Goal: Entertainment & Leisure: Consume media (video, audio)

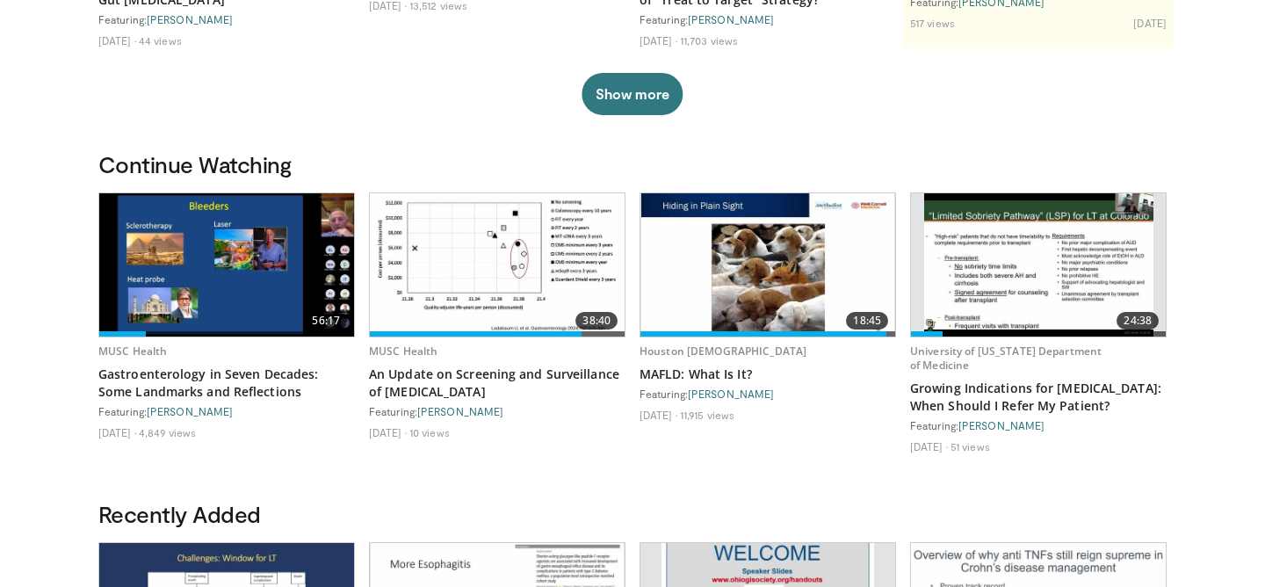
scroll to position [408, 0]
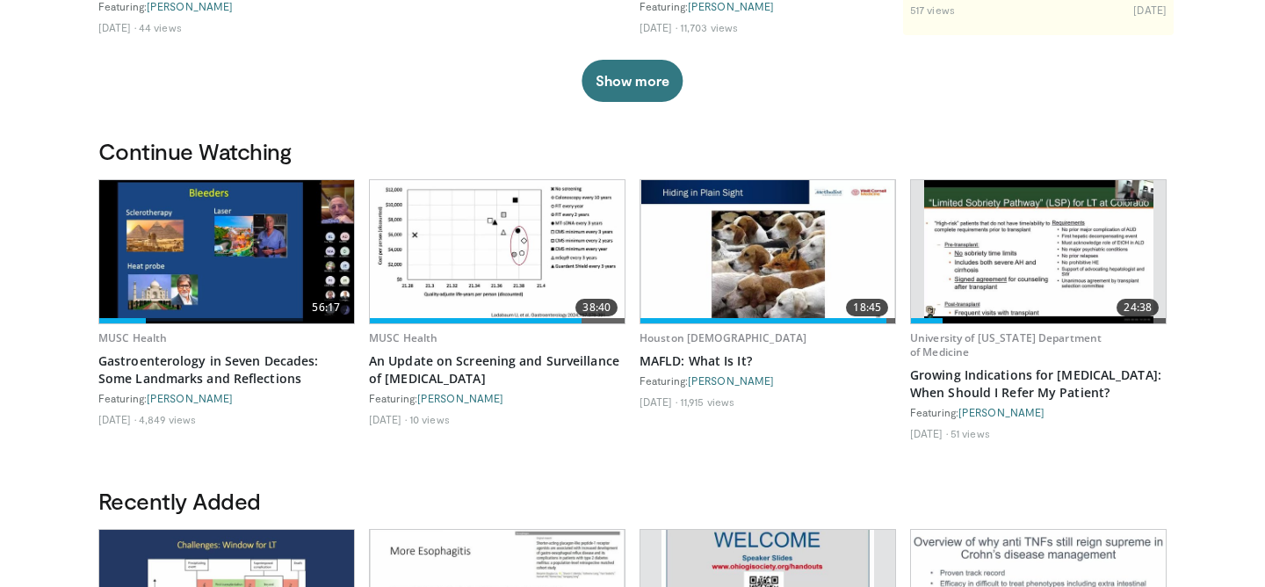
click at [191, 263] on img at bounding box center [226, 251] width 255 height 143
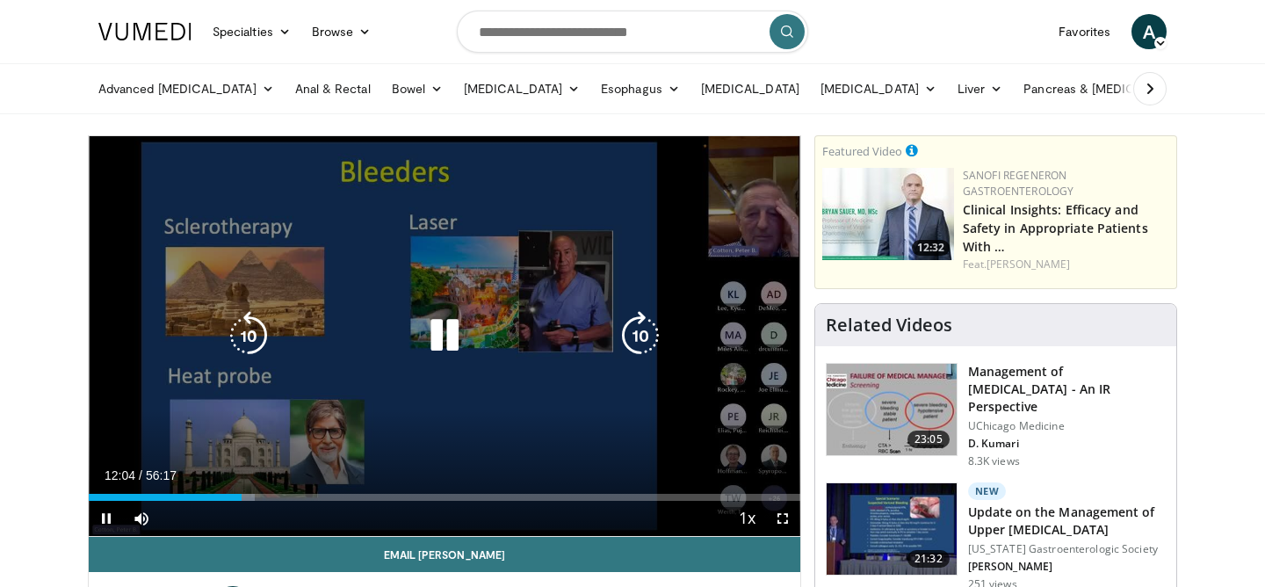
click at [444, 332] on icon "Video Player" at bounding box center [444, 335] width 49 height 49
click at [443, 340] on icon "Video Player" at bounding box center [444, 335] width 49 height 49
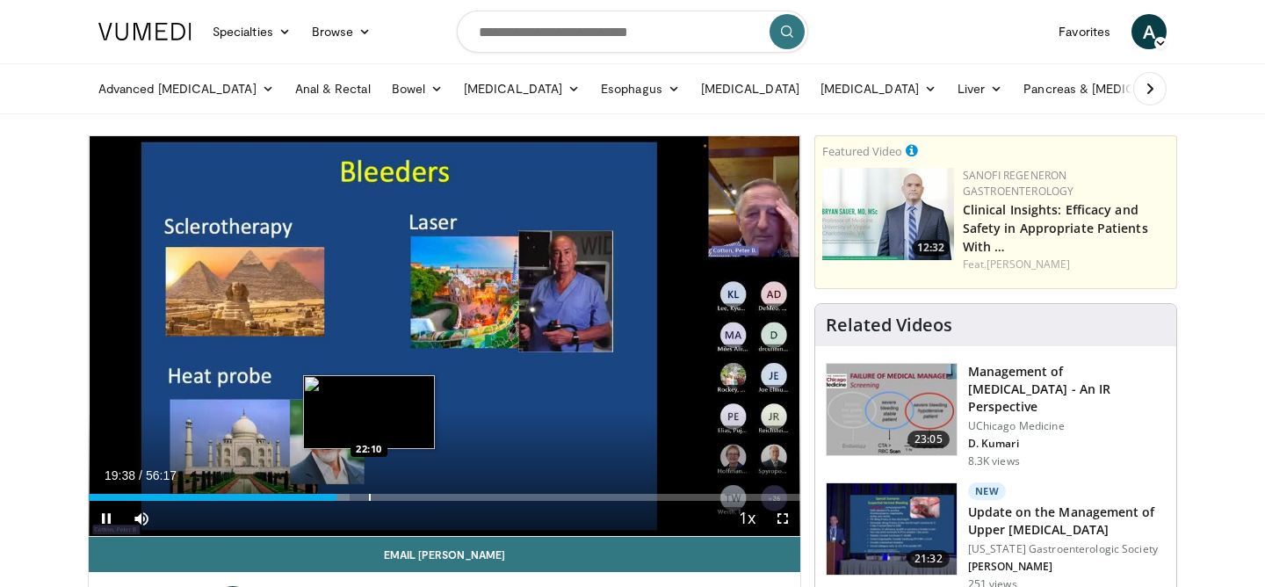
click at [369, 496] on div "Progress Bar" at bounding box center [370, 497] width 2 height 7
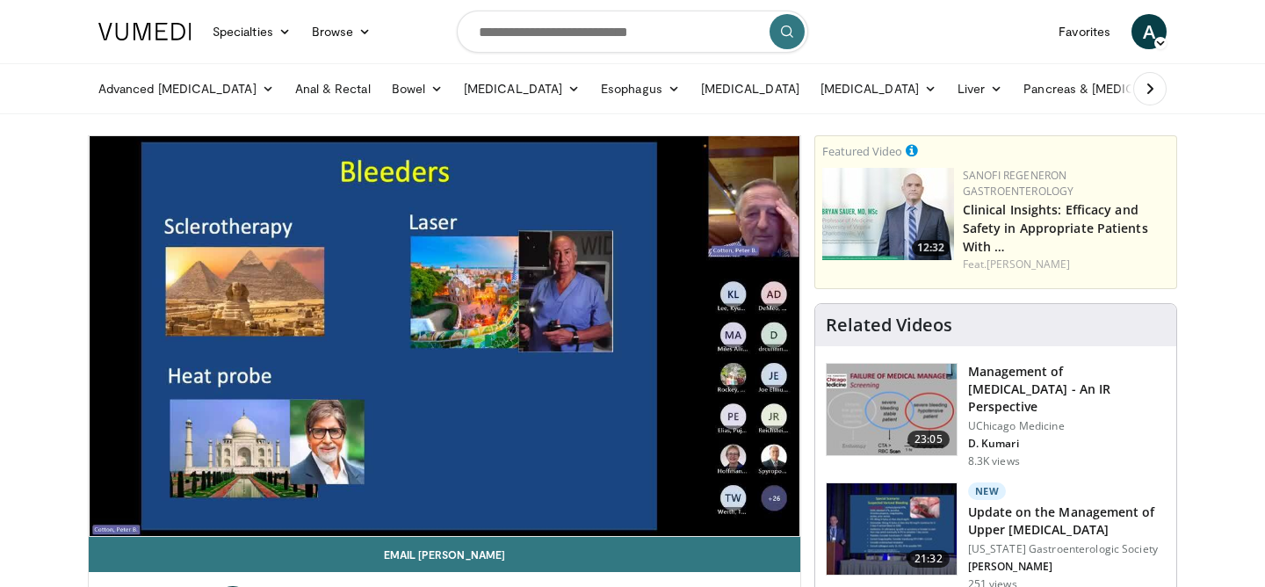
click at [355, 497] on div "10 seconds Tap to unmute" at bounding box center [444, 336] width 711 height 400
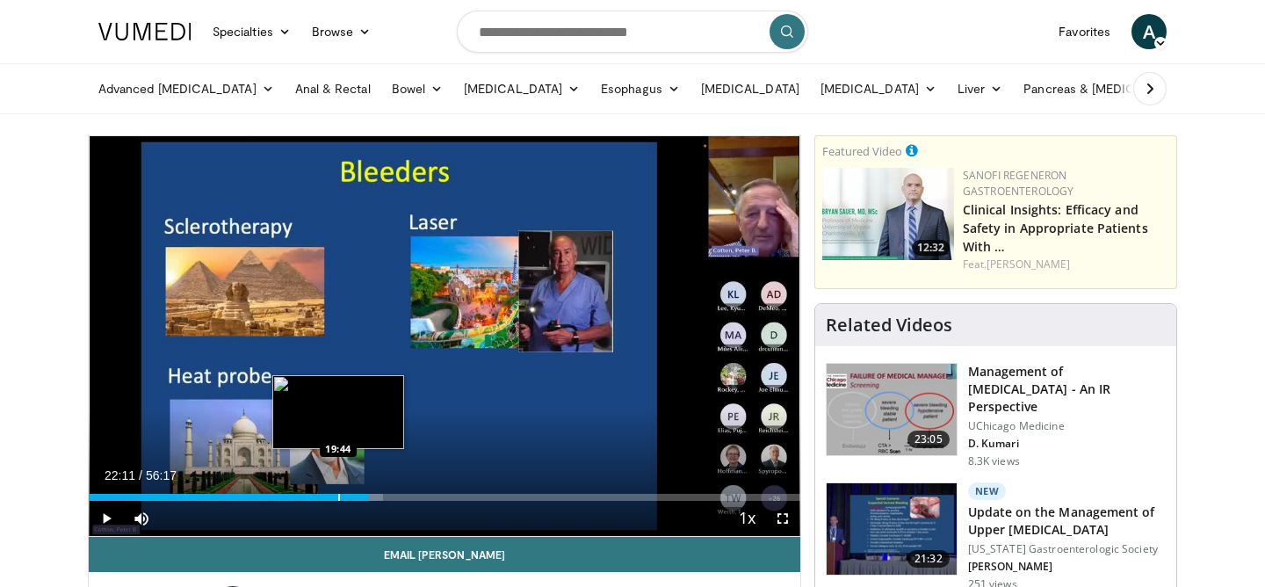
click at [338, 498] on div "Progress Bar" at bounding box center [339, 497] width 2 height 7
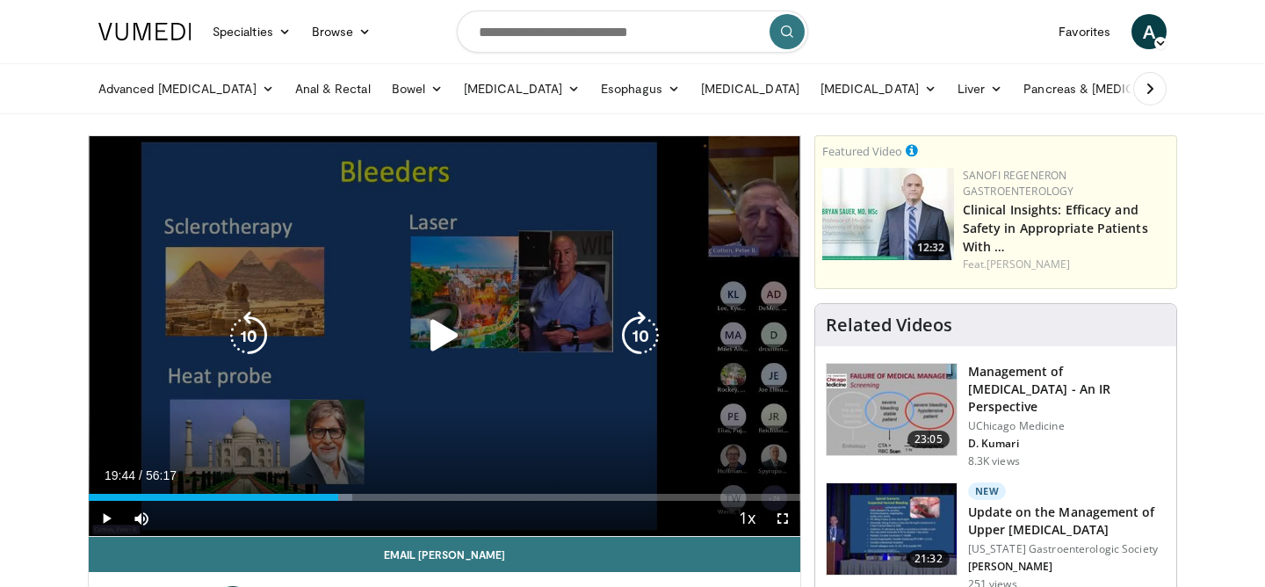
click at [405, 328] on div "Video Player" at bounding box center [444, 335] width 427 height 35
click at [440, 332] on icon "Video Player" at bounding box center [444, 335] width 49 height 49
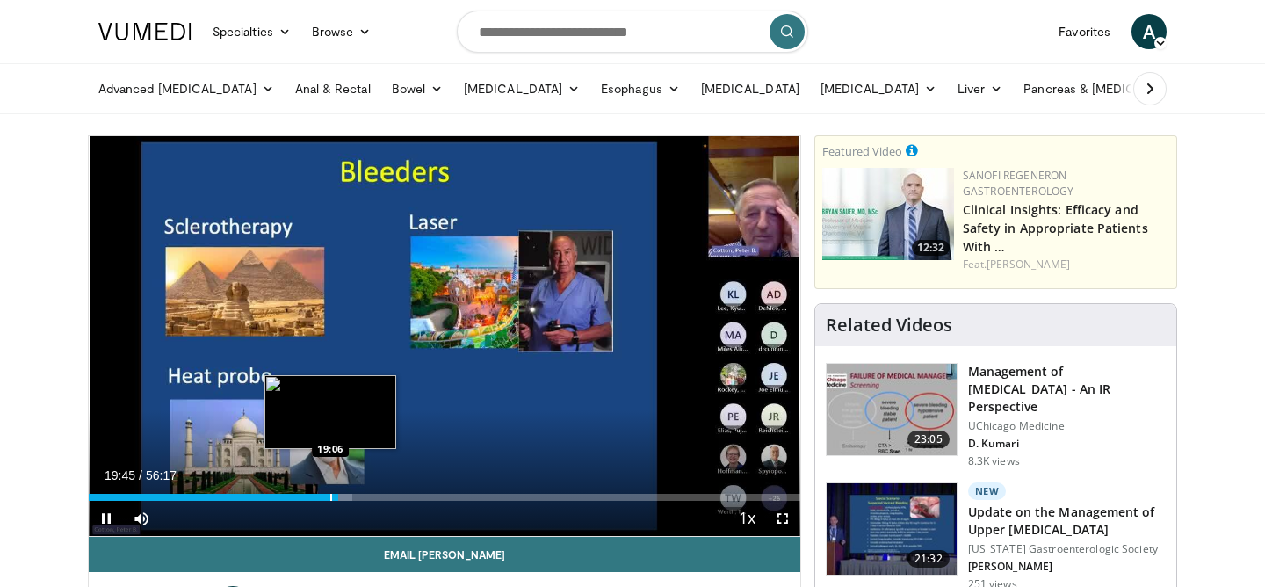
click at [330, 496] on div "Progress Bar" at bounding box center [331, 497] width 2 height 7
click at [322, 498] on div "Progress Bar" at bounding box center [323, 497] width 2 height 7
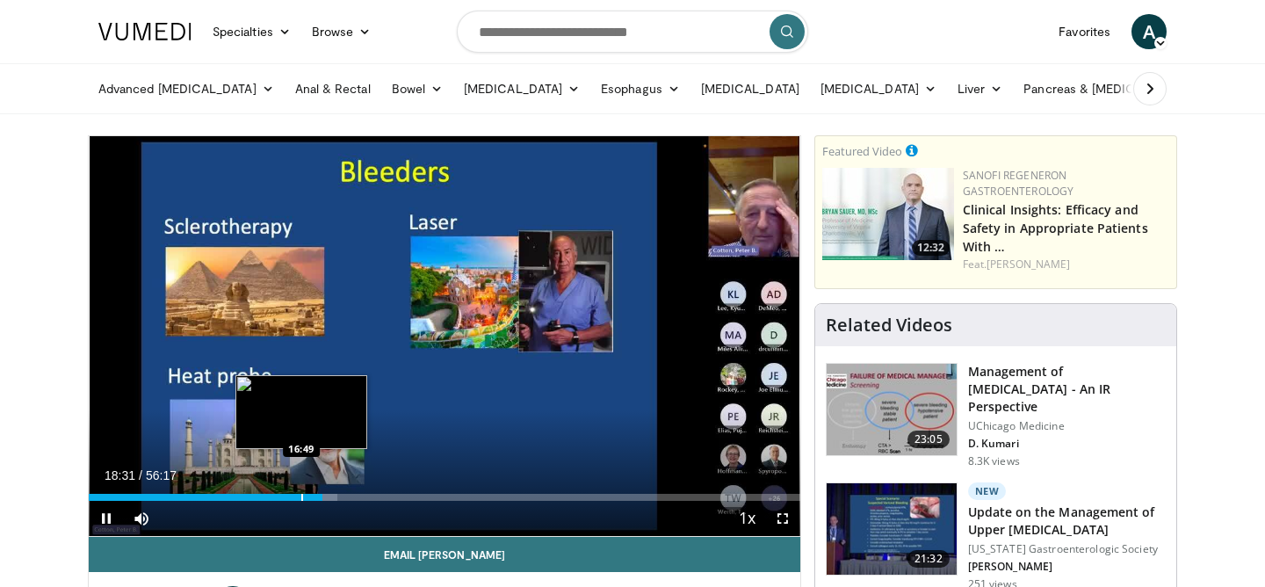
click at [301, 494] on div "Progress Bar" at bounding box center [302, 497] width 2 height 7
click at [279, 494] on div "Progress Bar" at bounding box center [280, 497] width 2 height 7
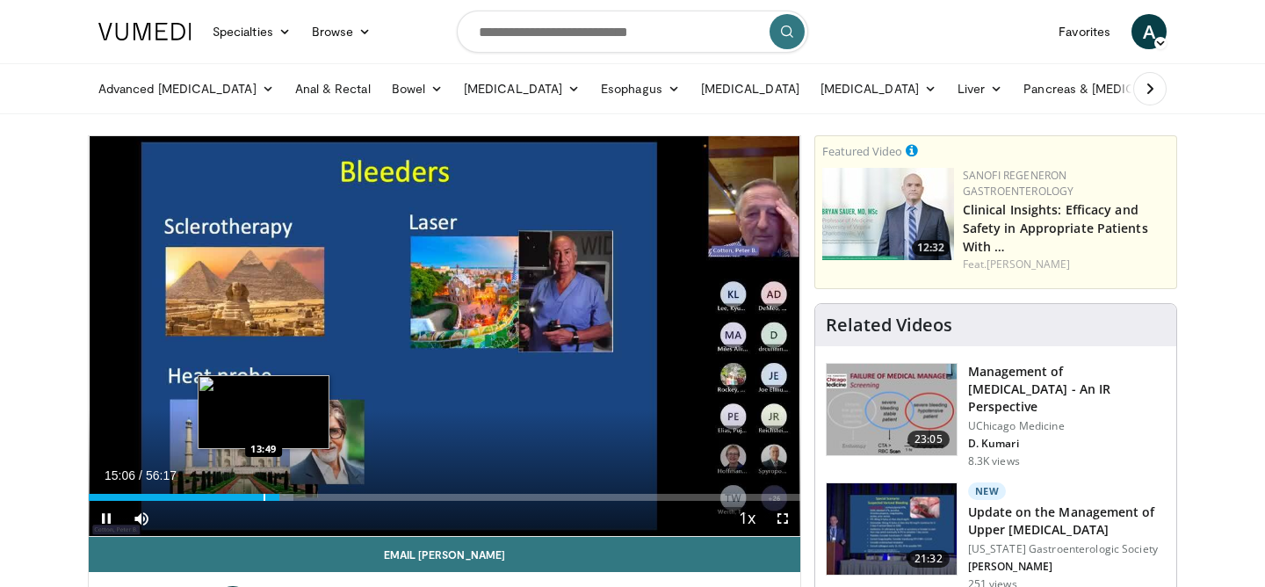
click at [263, 497] on div "Progress Bar" at bounding box center [264, 497] width 2 height 7
click at [244, 499] on div "Progress Bar" at bounding box center [245, 497] width 2 height 7
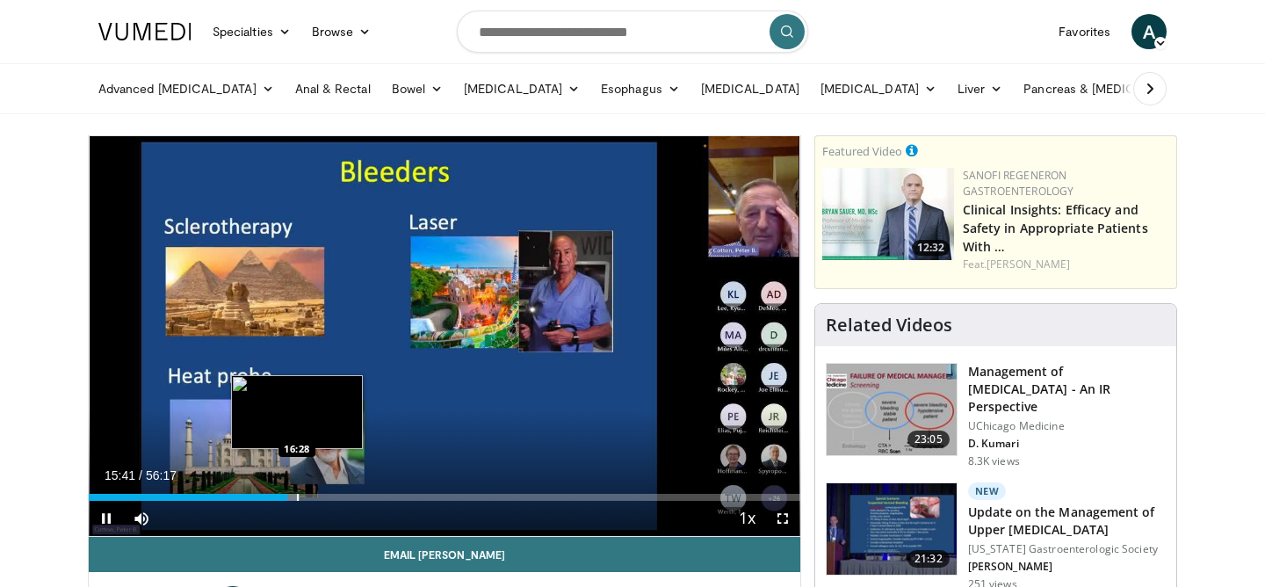
click at [297, 497] on div "Progress Bar" at bounding box center [298, 497] width 2 height 7
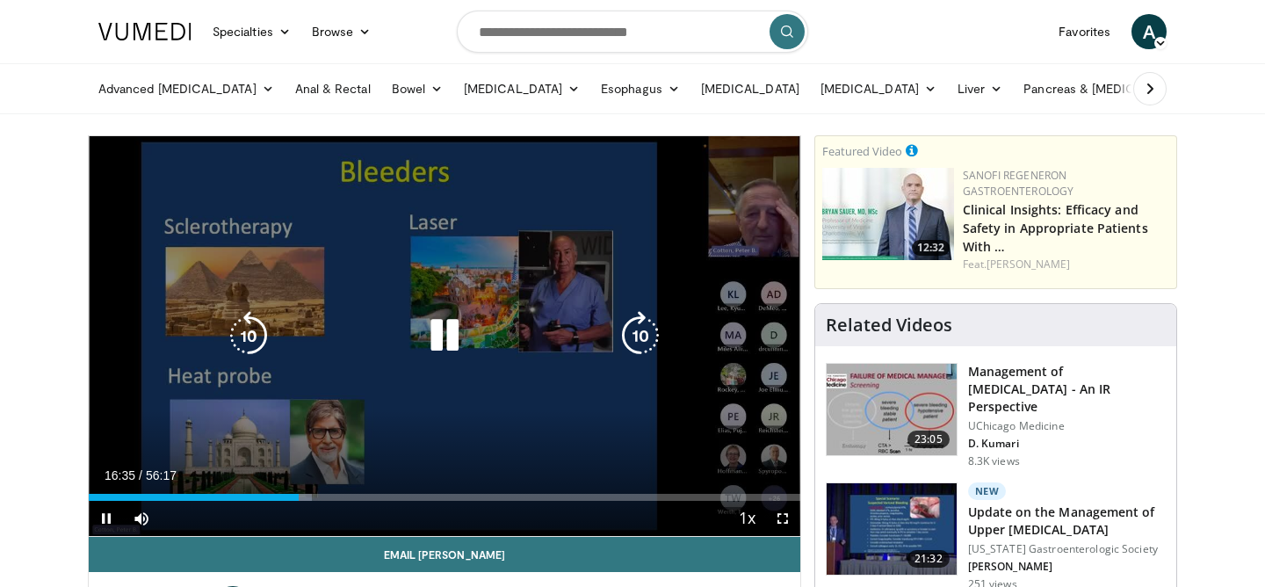
click at [256, 330] on icon "Video Player" at bounding box center [248, 335] width 49 height 49
click at [436, 344] on icon "Video Player" at bounding box center [444, 335] width 49 height 49
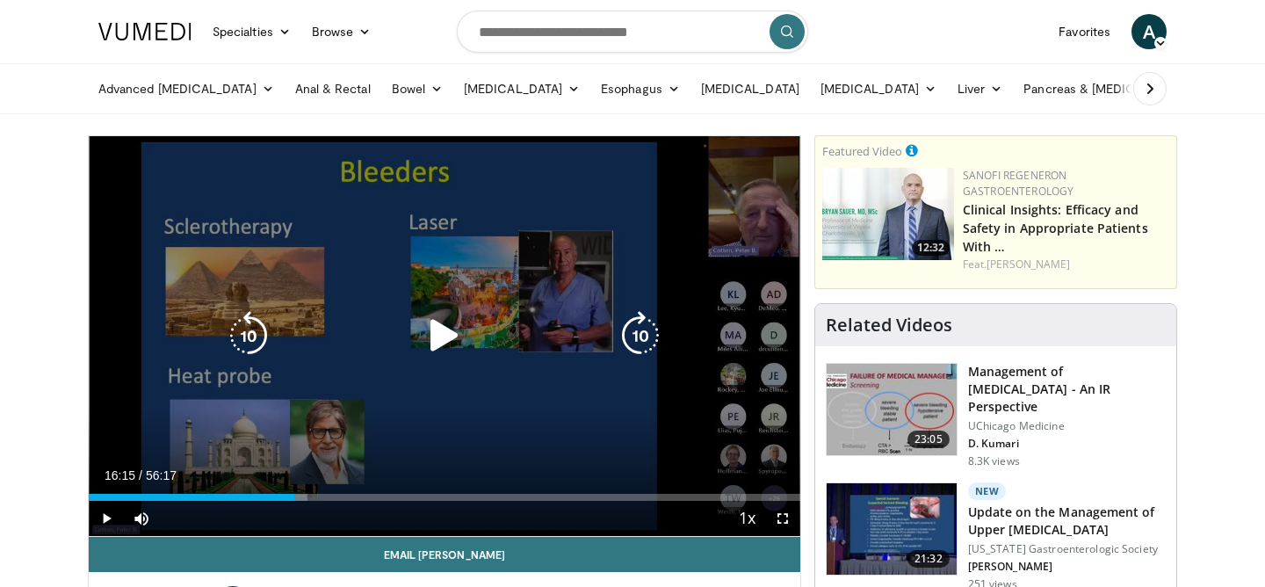
click at [446, 332] on icon "Video Player" at bounding box center [444, 335] width 49 height 49
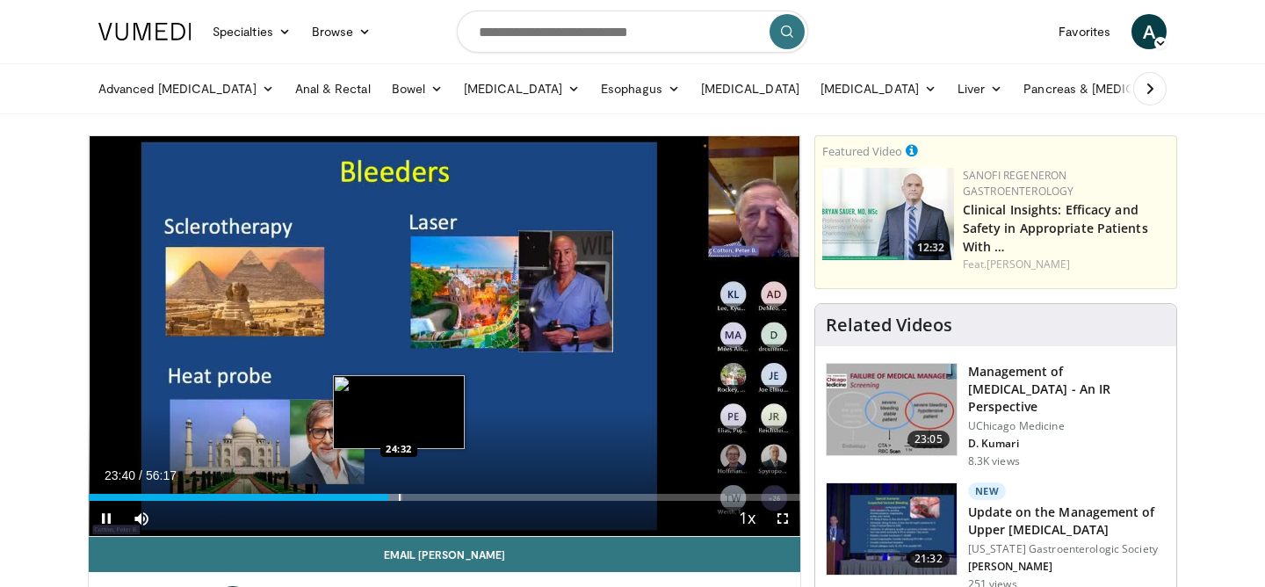
click at [398, 494] on div "Progress Bar" at bounding box center [392, 497] width 20 height 7
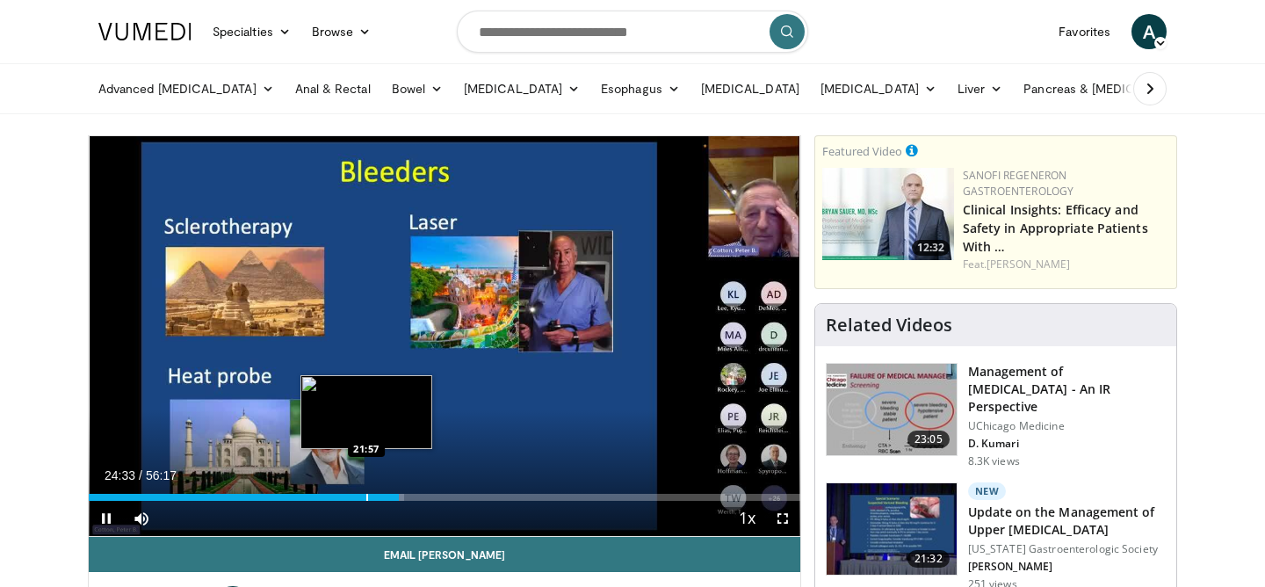
click at [366, 492] on div "Loaded : 44.34% 24:33 21:57" at bounding box center [444, 492] width 711 height 17
click at [345, 497] on div "Progress Bar" at bounding box center [346, 497] width 2 height 7
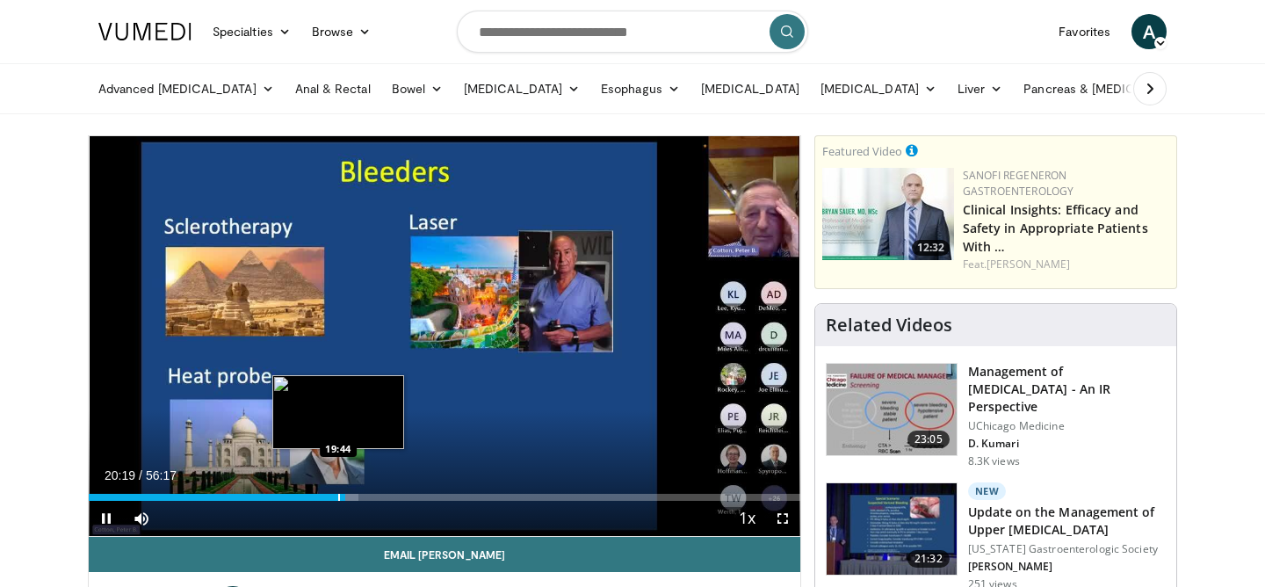
click at [338, 497] on div "40 seconds Tap to unmute" at bounding box center [444, 336] width 711 height 400
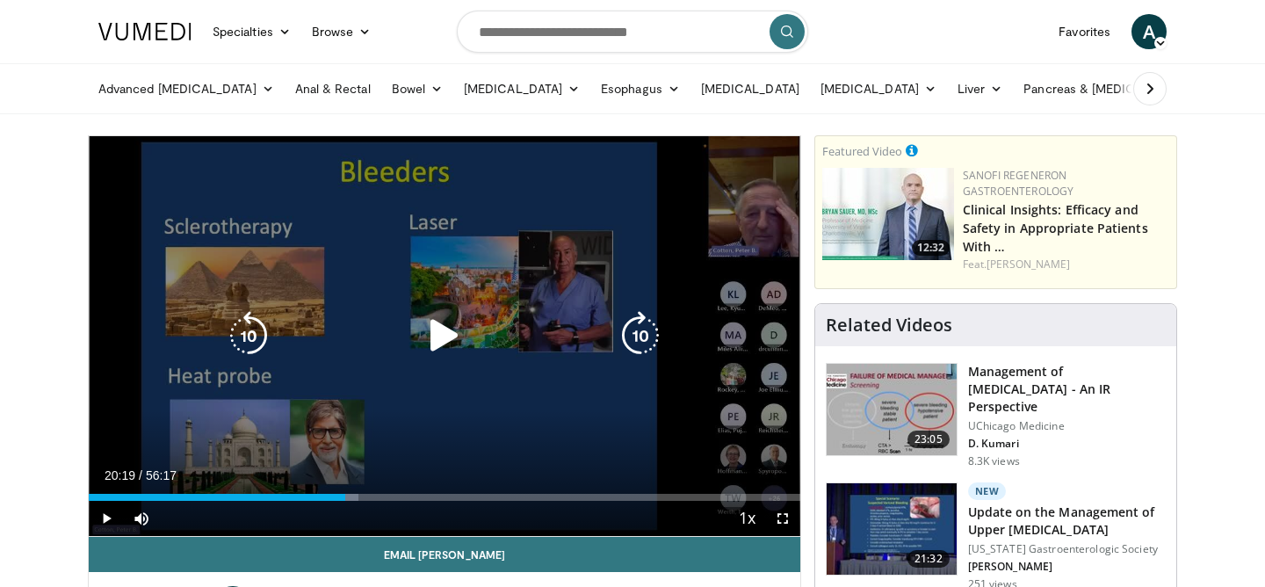
click at [408, 318] on div "Video Player" at bounding box center [444, 335] width 427 height 35
click at [446, 335] on icon "Video Player" at bounding box center [444, 335] width 49 height 49
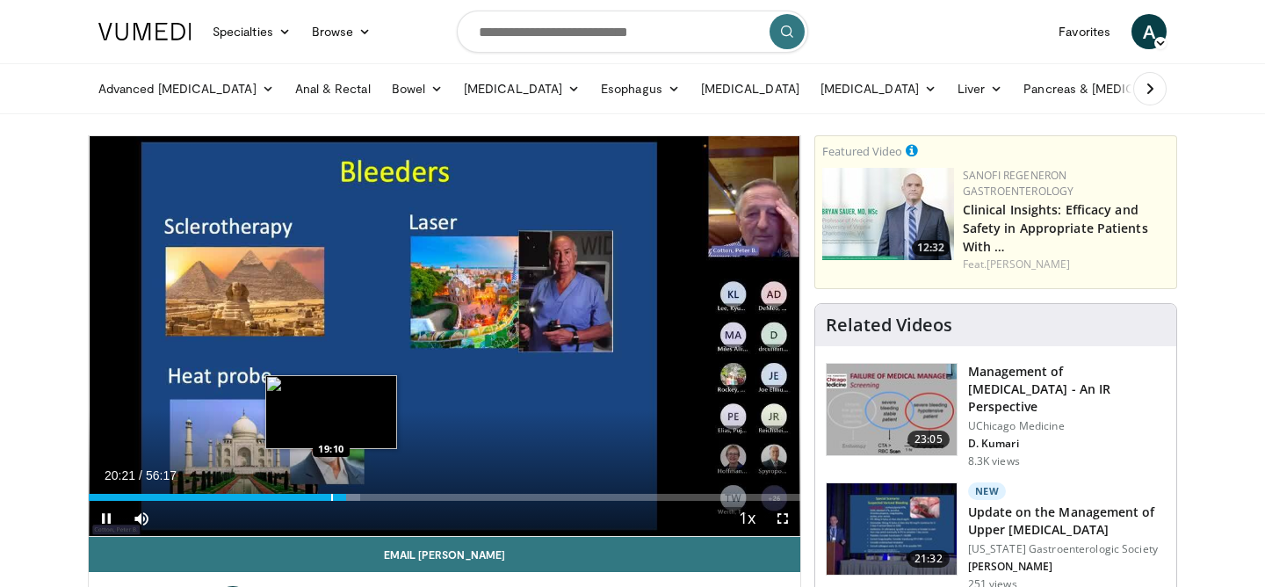
click at [331, 499] on div "Progress Bar" at bounding box center [332, 497] width 2 height 7
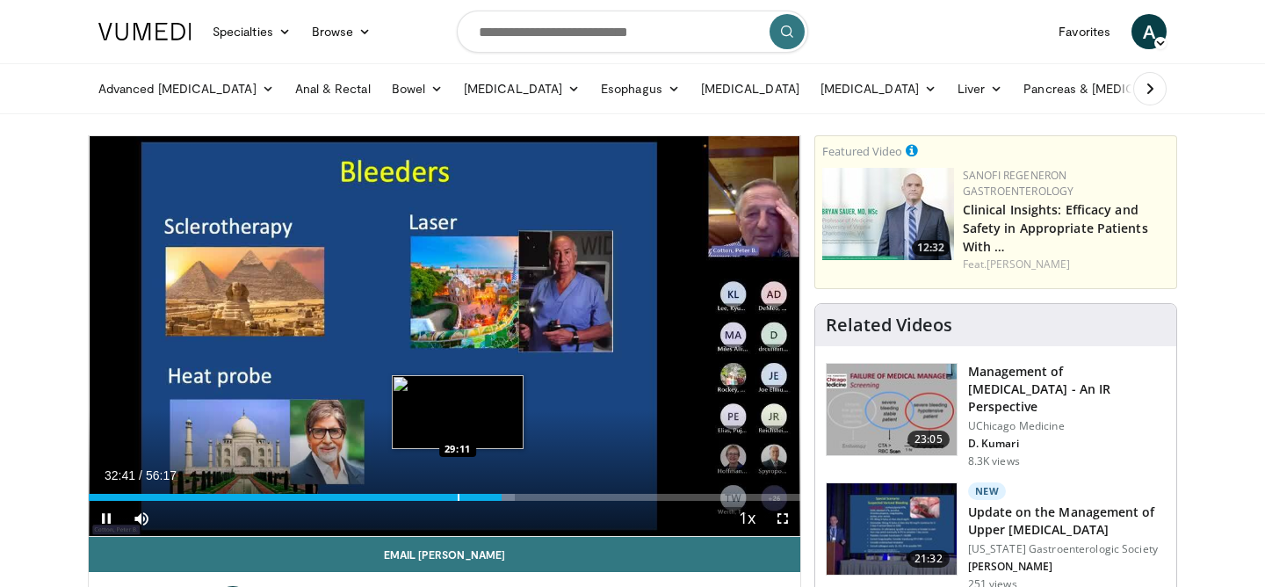
click at [458, 498] on div "Progress Bar" at bounding box center [459, 497] width 2 height 7
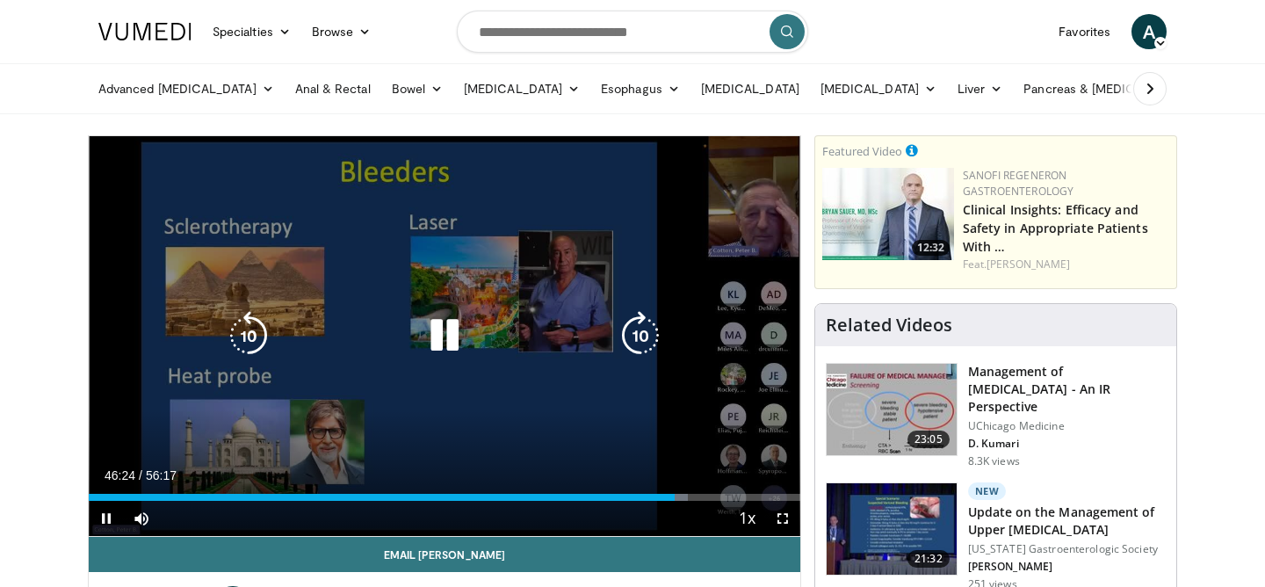
click at [444, 336] on icon "Video Player" at bounding box center [444, 335] width 49 height 49
click at [444, 334] on icon "Video Player" at bounding box center [444, 335] width 49 height 49
click at [440, 332] on icon "Video Player" at bounding box center [444, 335] width 49 height 49
click at [420, 324] on icon "Video Player" at bounding box center [444, 335] width 49 height 49
click at [431, 334] on icon "Video Player" at bounding box center [444, 335] width 49 height 49
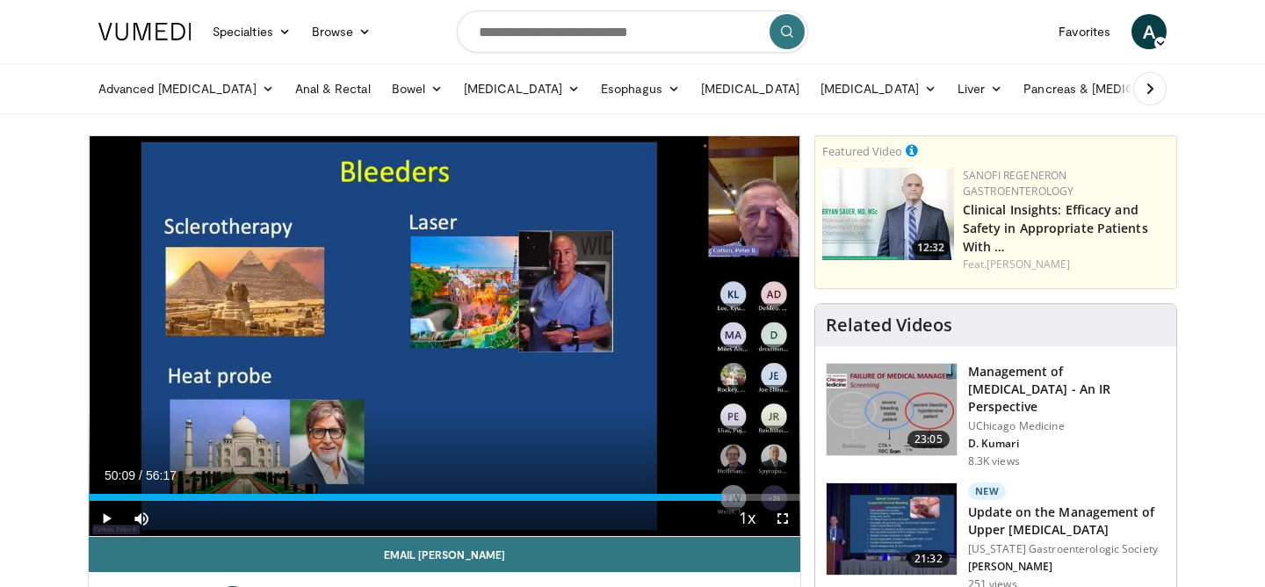
click at [449, 336] on div "40 seconds Tap to unmute" at bounding box center [444, 336] width 711 height 400
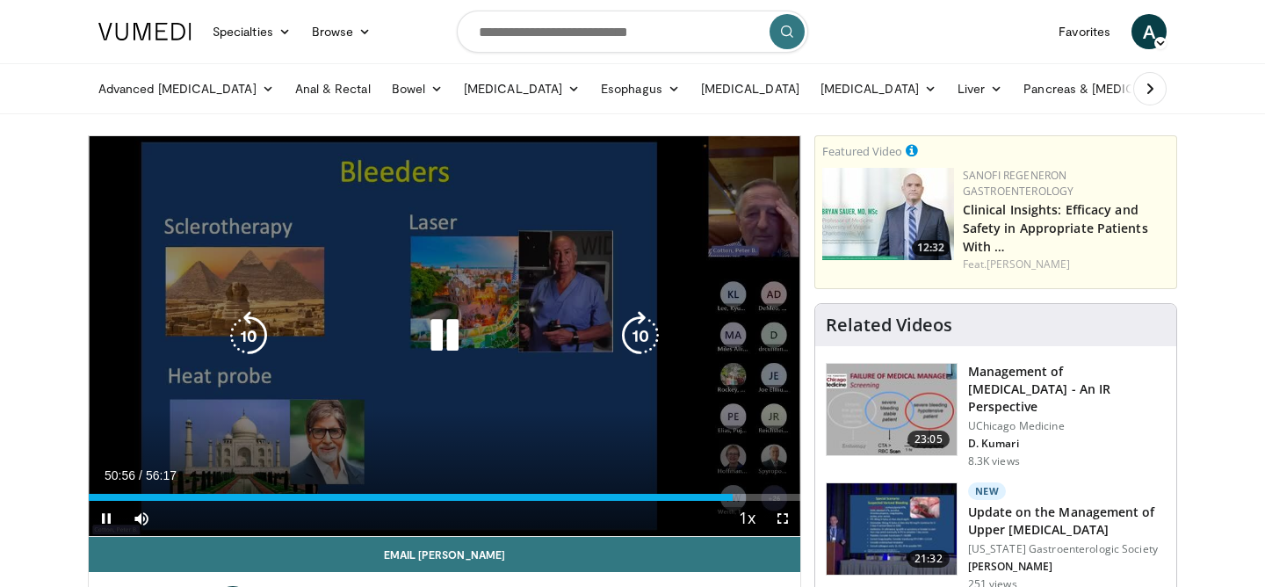
click at [446, 332] on icon "Video Player" at bounding box center [444, 335] width 49 height 49
click at [440, 337] on icon "Video Player" at bounding box center [444, 335] width 49 height 49
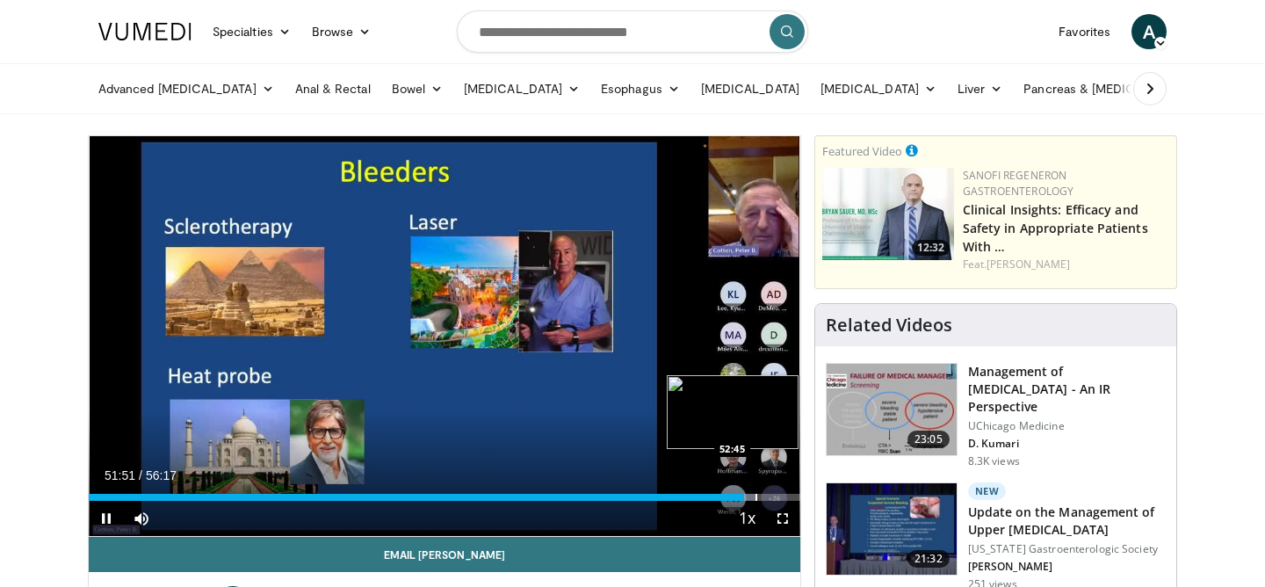
click at [755, 494] on div "Progress Bar" at bounding box center [756, 497] width 2 height 7
click at [775, 495] on div "Progress Bar" at bounding box center [776, 497] width 2 height 7
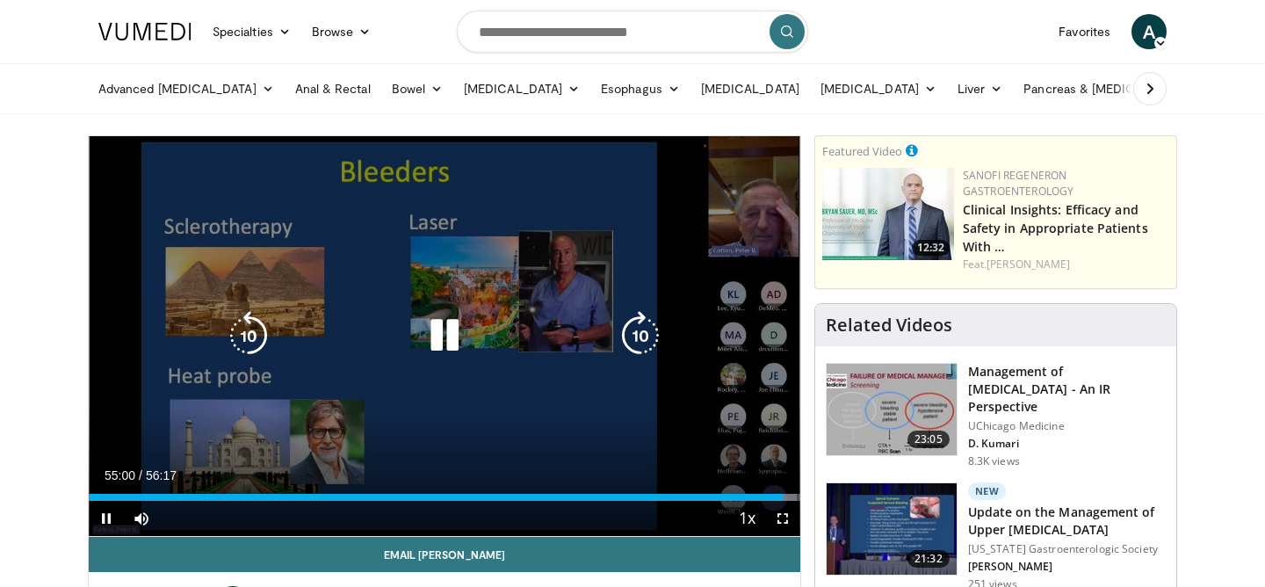
click at [256, 325] on icon "Video Player" at bounding box center [248, 335] width 49 height 49
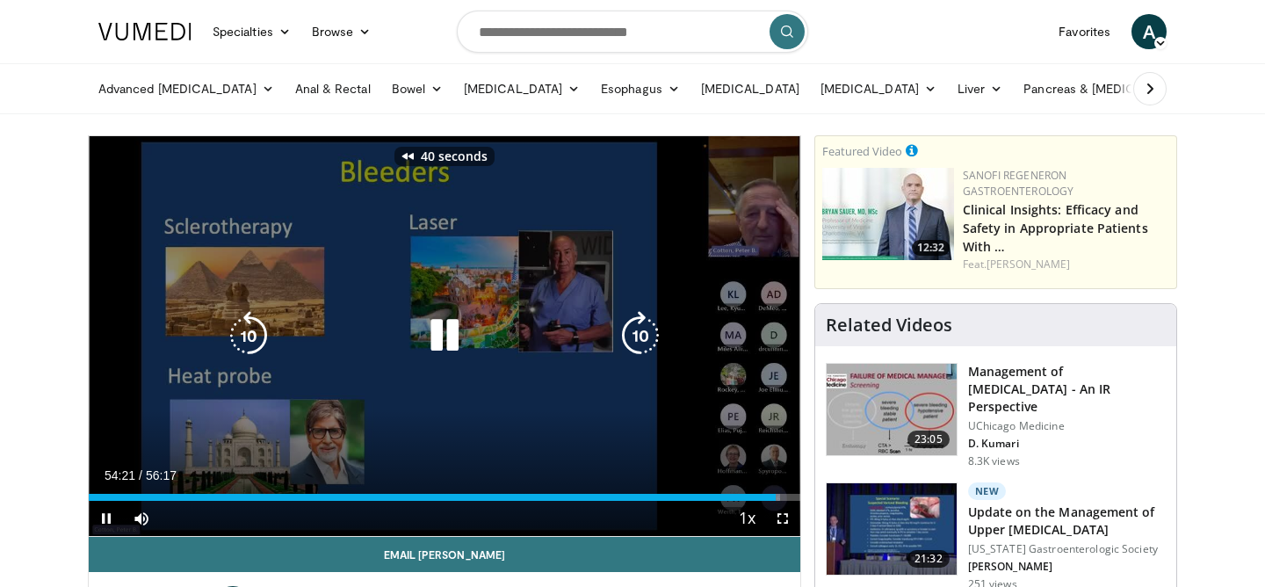
click at [256, 325] on icon "Video Player" at bounding box center [248, 335] width 49 height 49
click at [635, 332] on icon "Video Player" at bounding box center [640, 335] width 49 height 49
click at [648, 346] on icon "Video Player" at bounding box center [640, 335] width 49 height 49
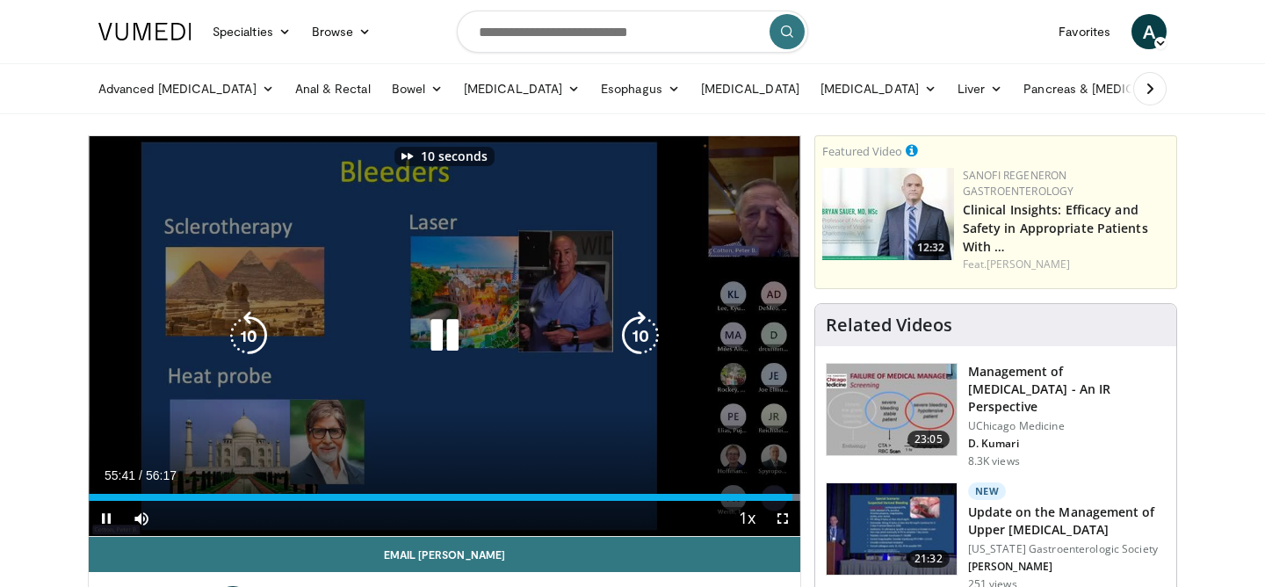
click at [648, 346] on icon "Video Player" at bounding box center [640, 335] width 49 height 49
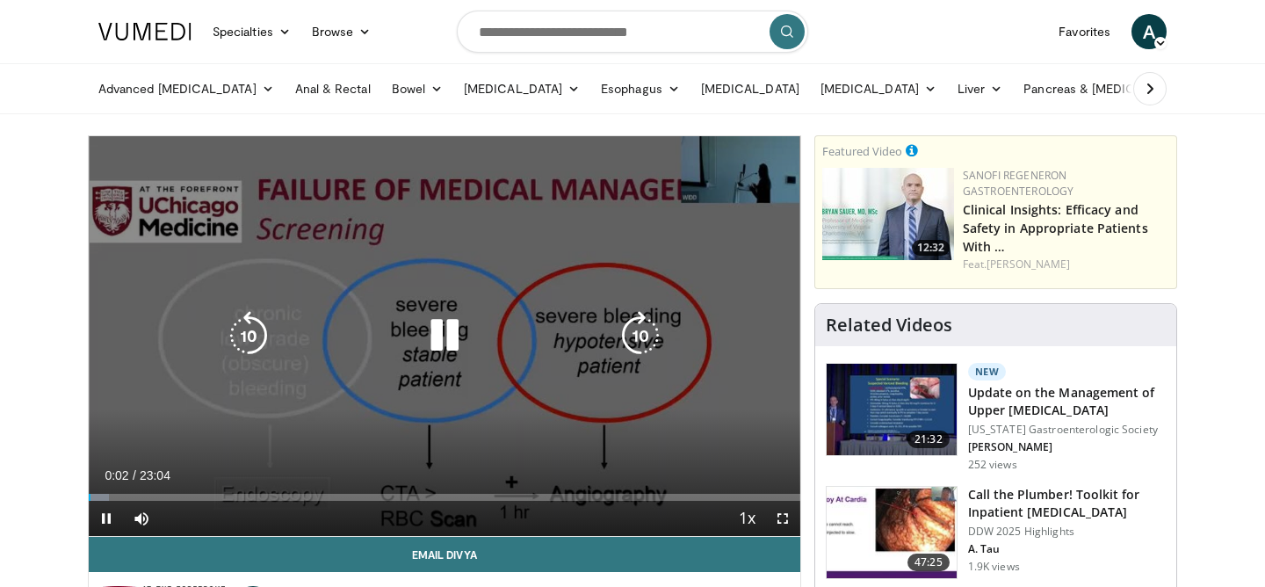
click at [449, 340] on icon "Video Player" at bounding box center [444, 335] width 49 height 49
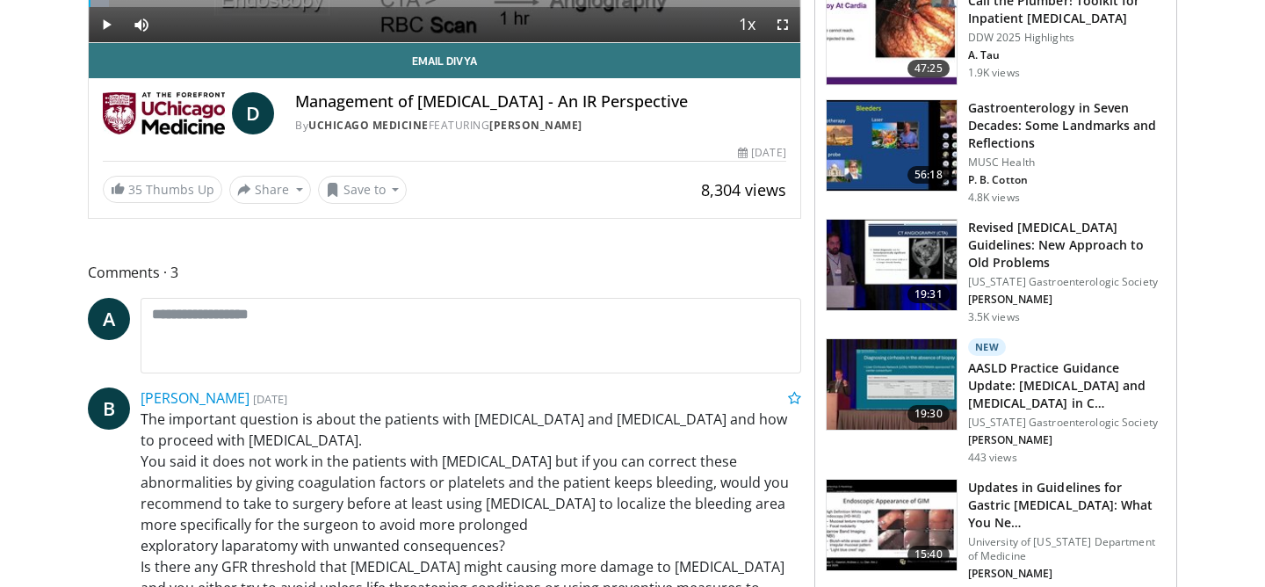
scroll to position [493, 0]
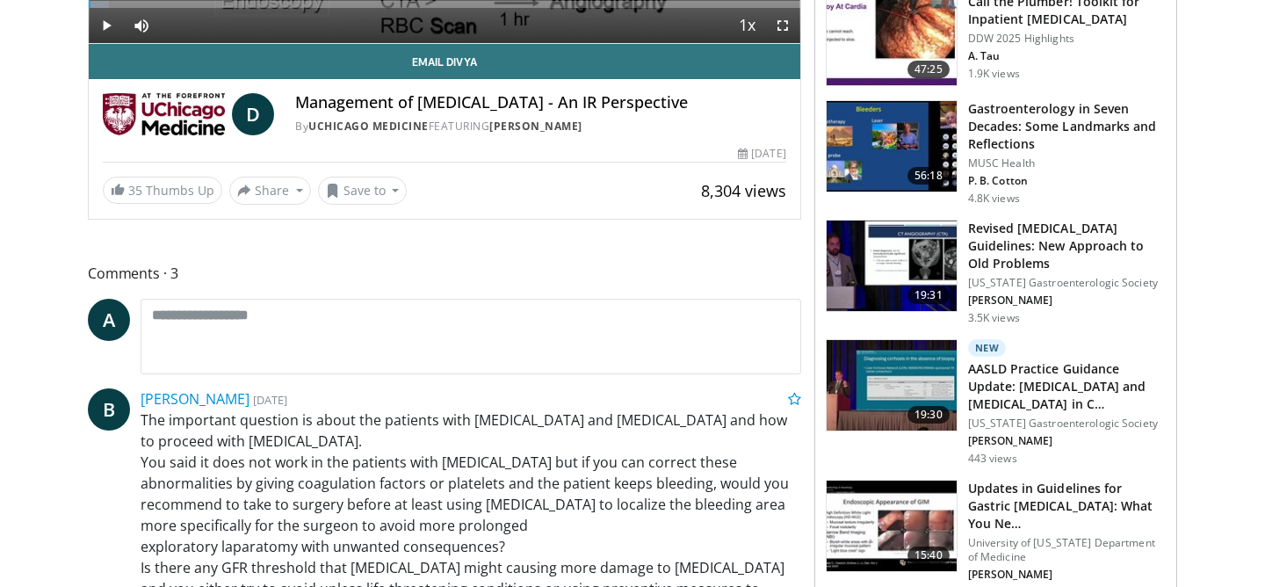
click at [1022, 166] on p "MUSC Health" at bounding box center [1067, 163] width 198 height 14
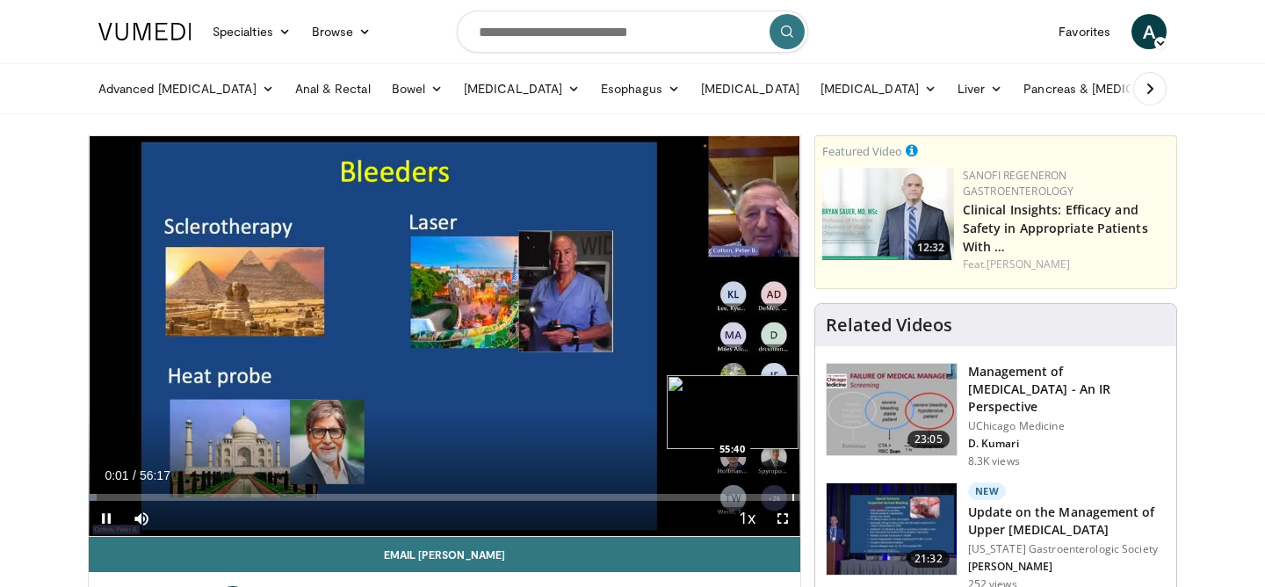
click at [792, 490] on div "Loaded : 1.17% 00:01 55:40" at bounding box center [444, 492] width 711 height 17
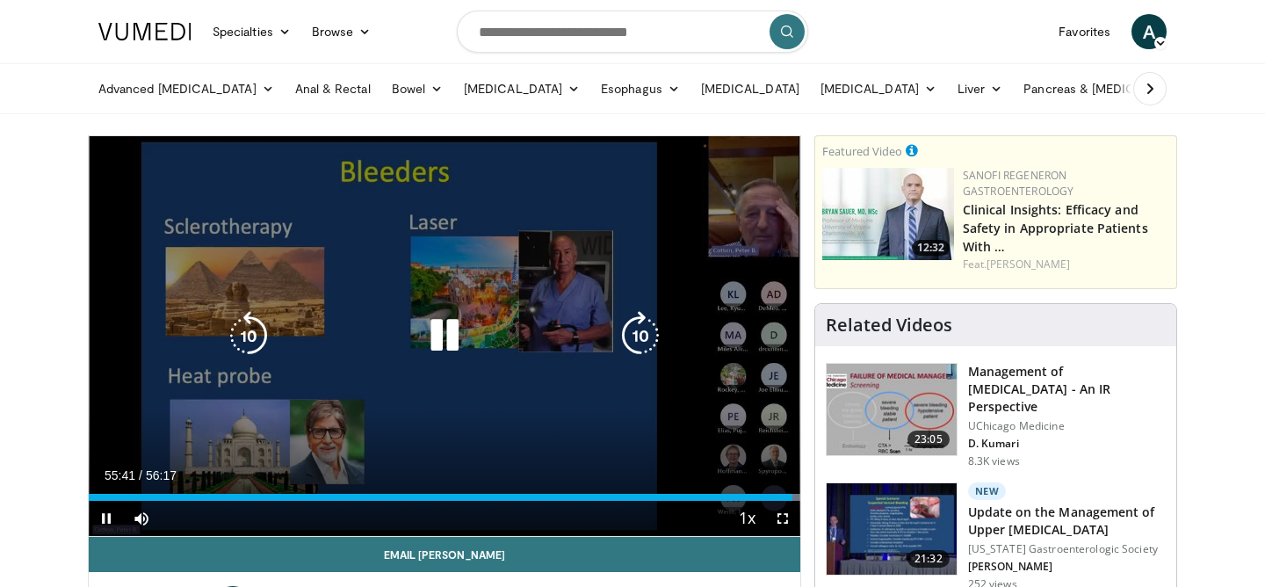
click at [444, 337] on icon "Video Player" at bounding box center [444, 335] width 49 height 49
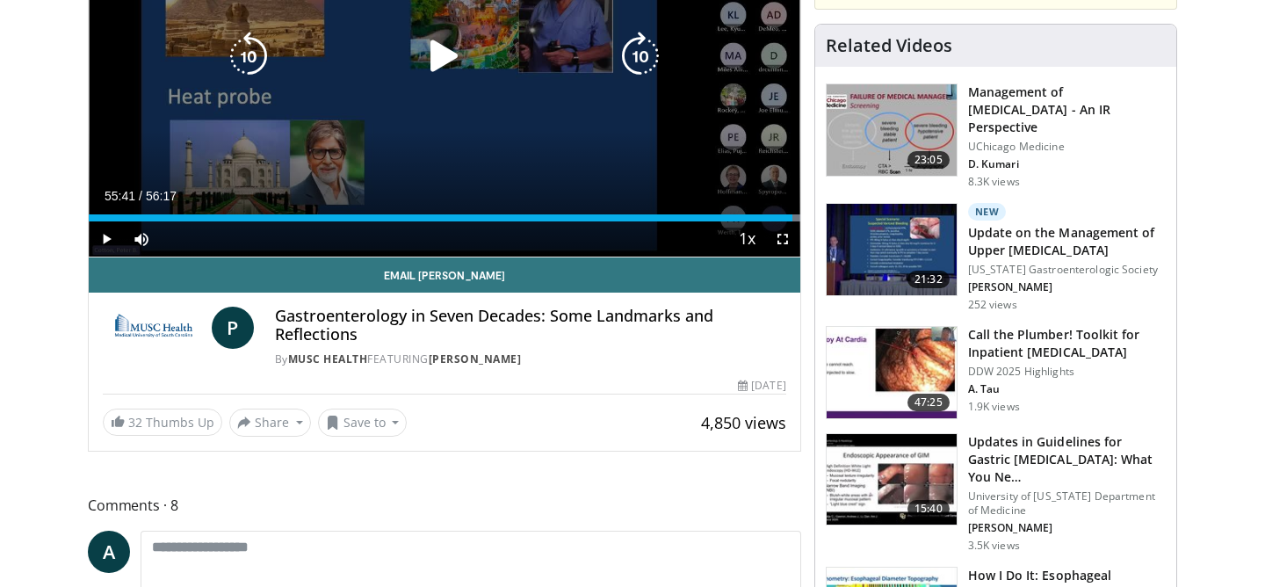
scroll to position [280, 0]
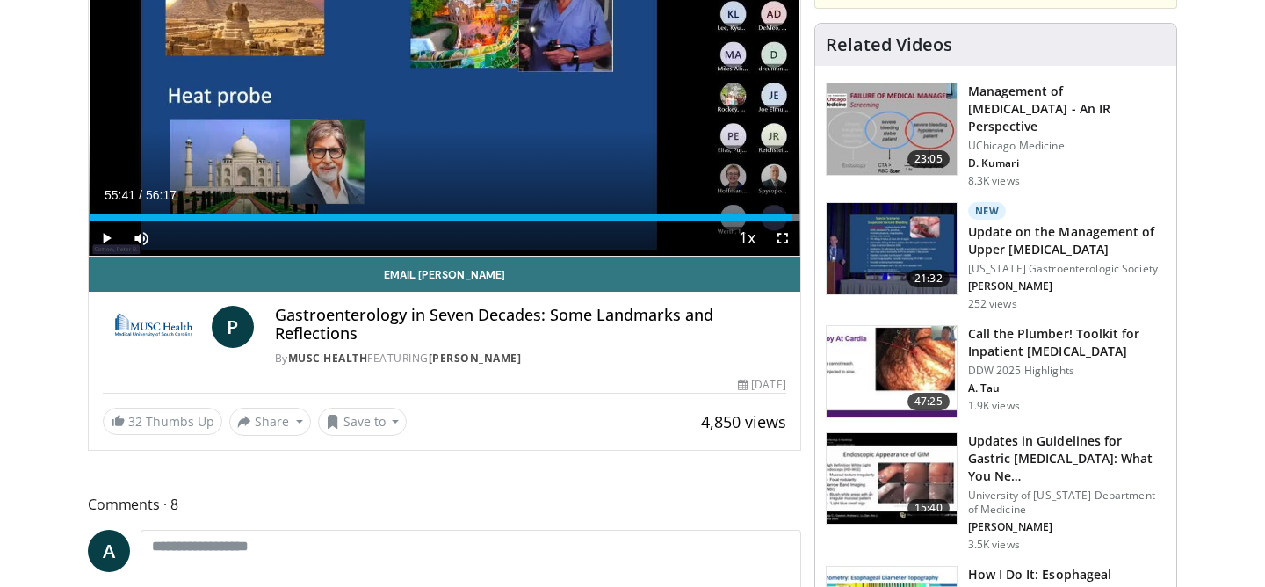
click at [148, 330] on img at bounding box center [154, 327] width 102 height 42
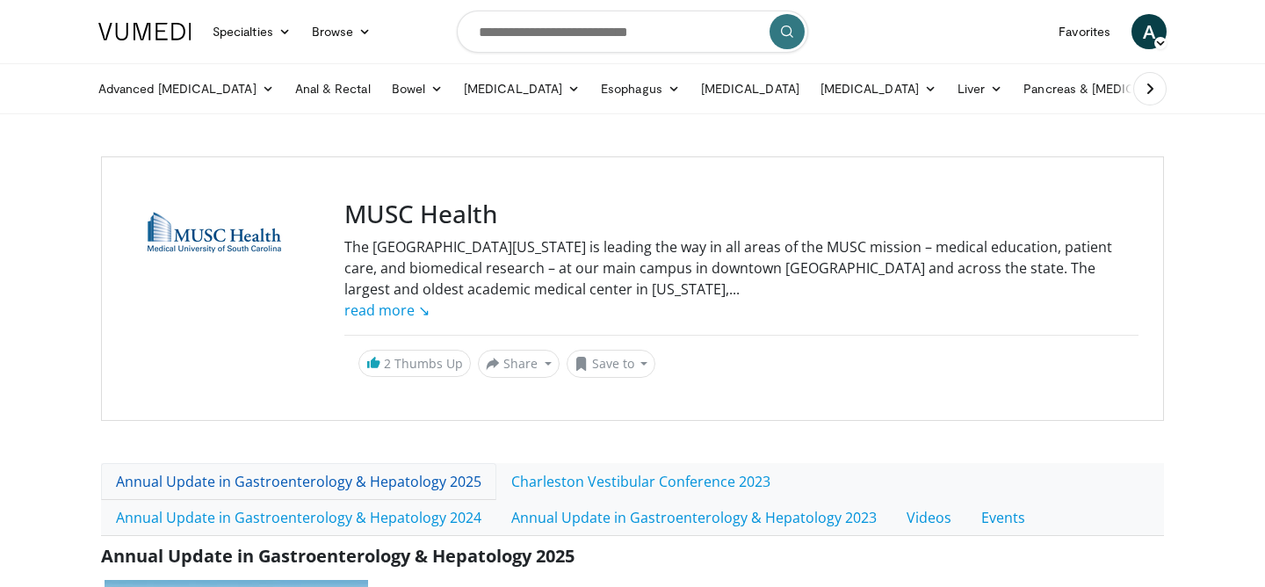
click at [252, 479] on link "Annual Update in Gastroenterology & Hepatology 2025" at bounding box center [298, 481] width 395 height 37
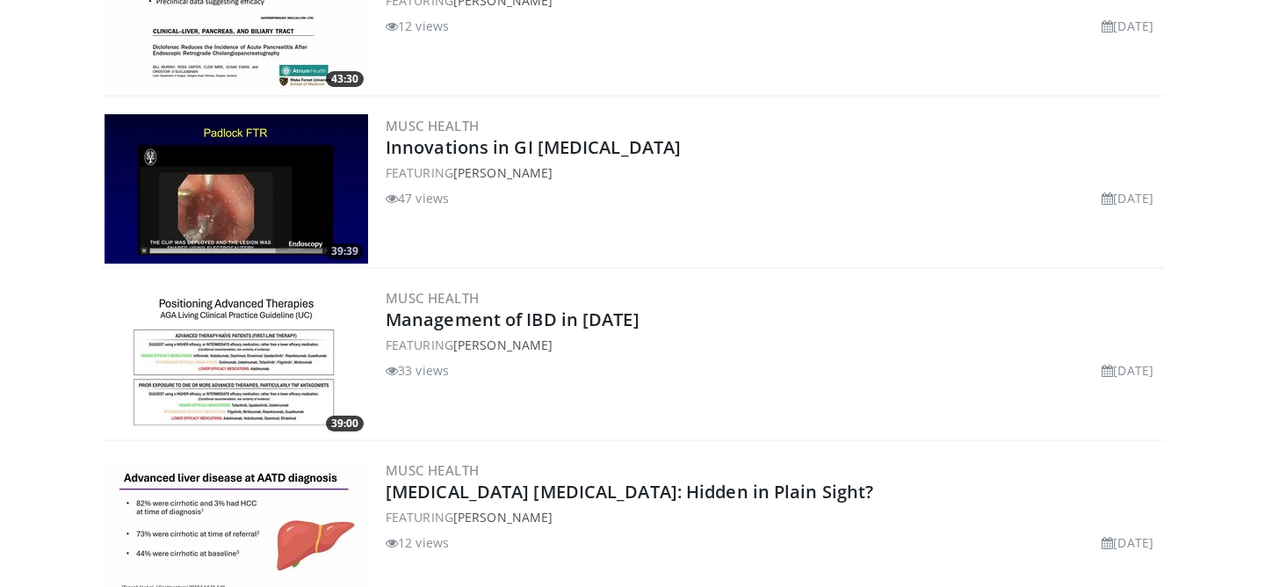
scroll to position [1510, 0]
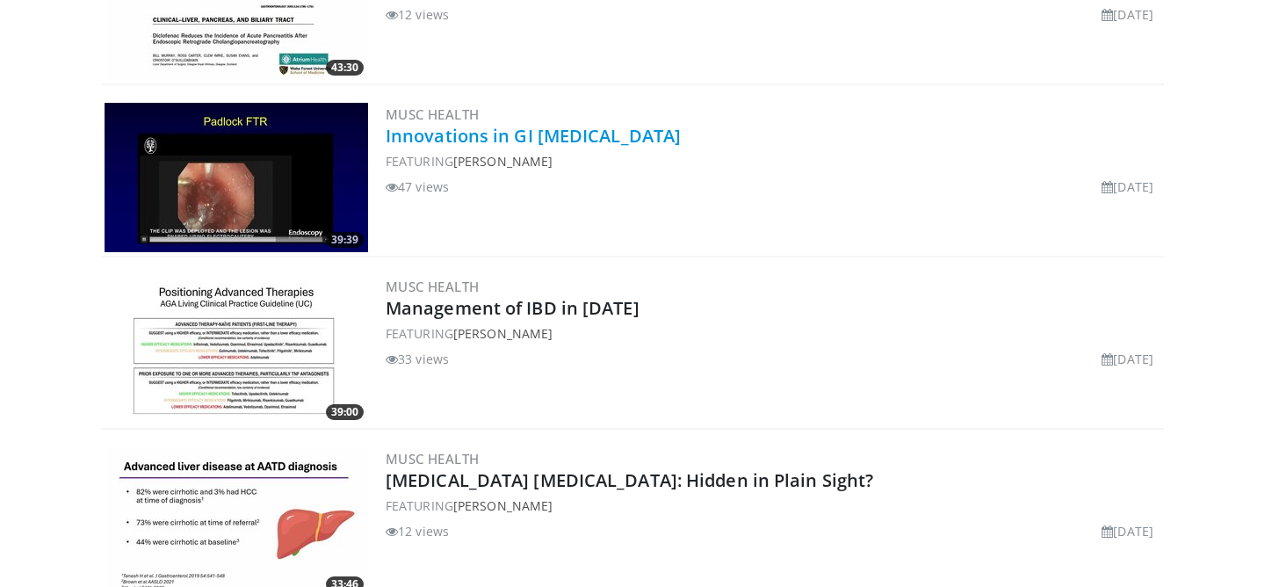
click at [448, 141] on link "Innovations in GI [MEDICAL_DATA]" at bounding box center [533, 136] width 295 height 24
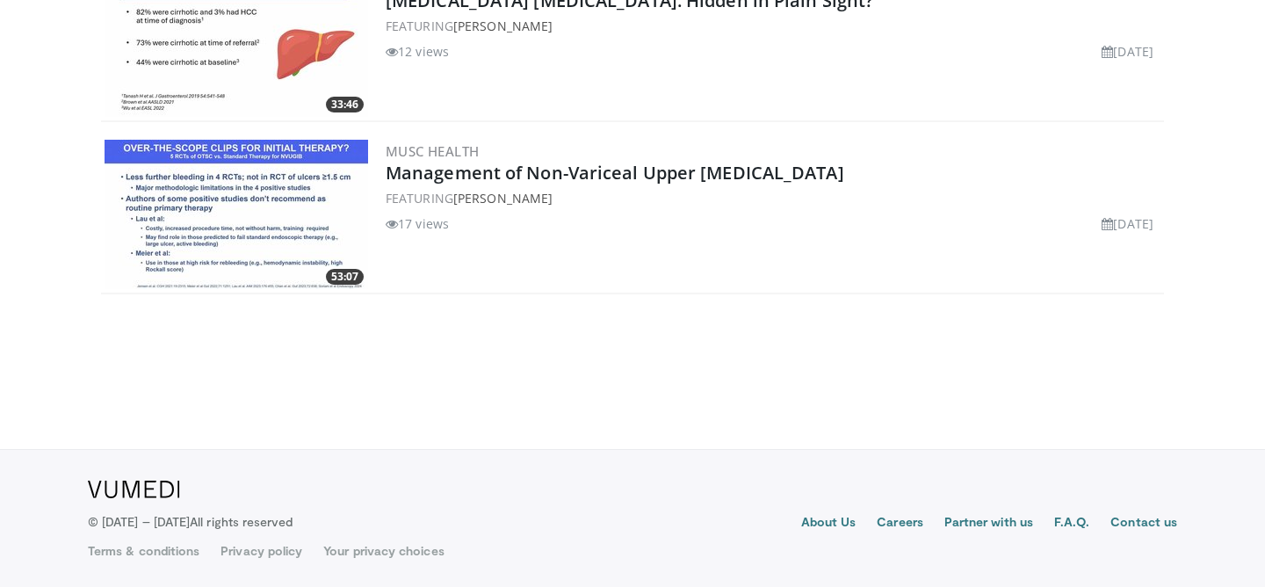
scroll to position [2003, 0]
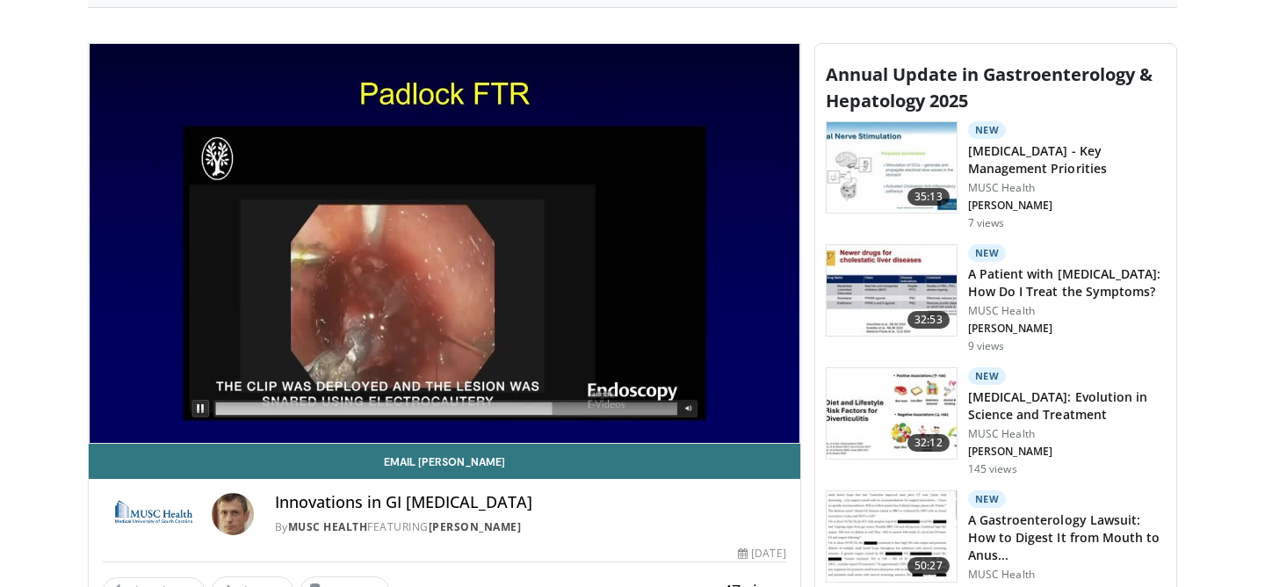
scroll to position [525, 0]
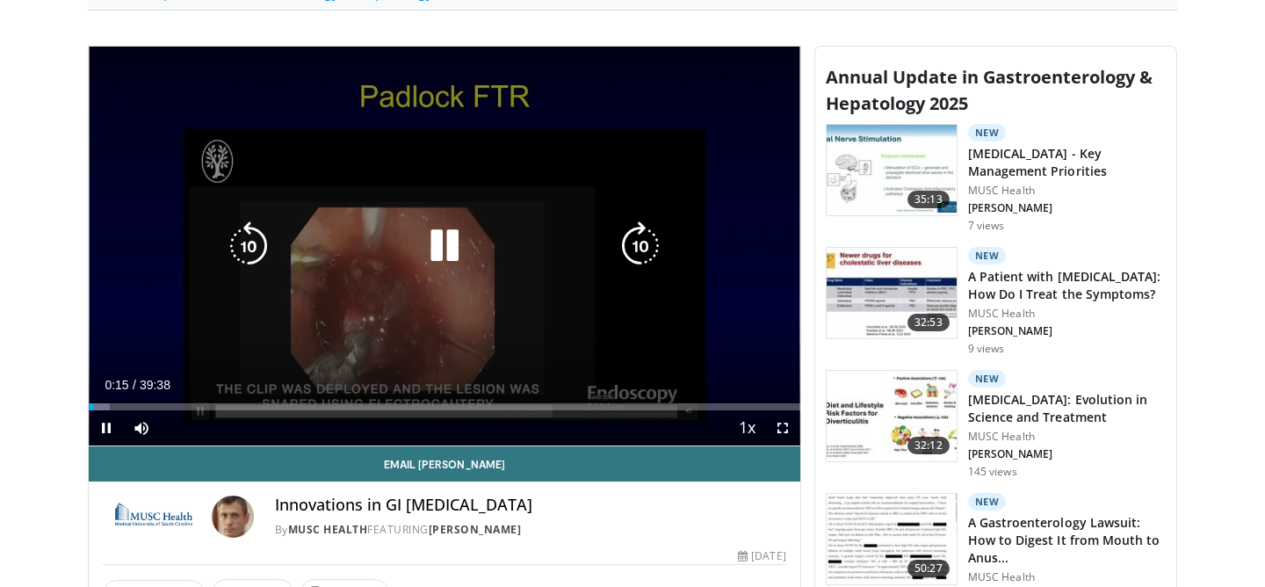
click at [451, 238] on icon "Video Player" at bounding box center [444, 245] width 49 height 49
